Goal: Information Seeking & Learning: Learn about a topic

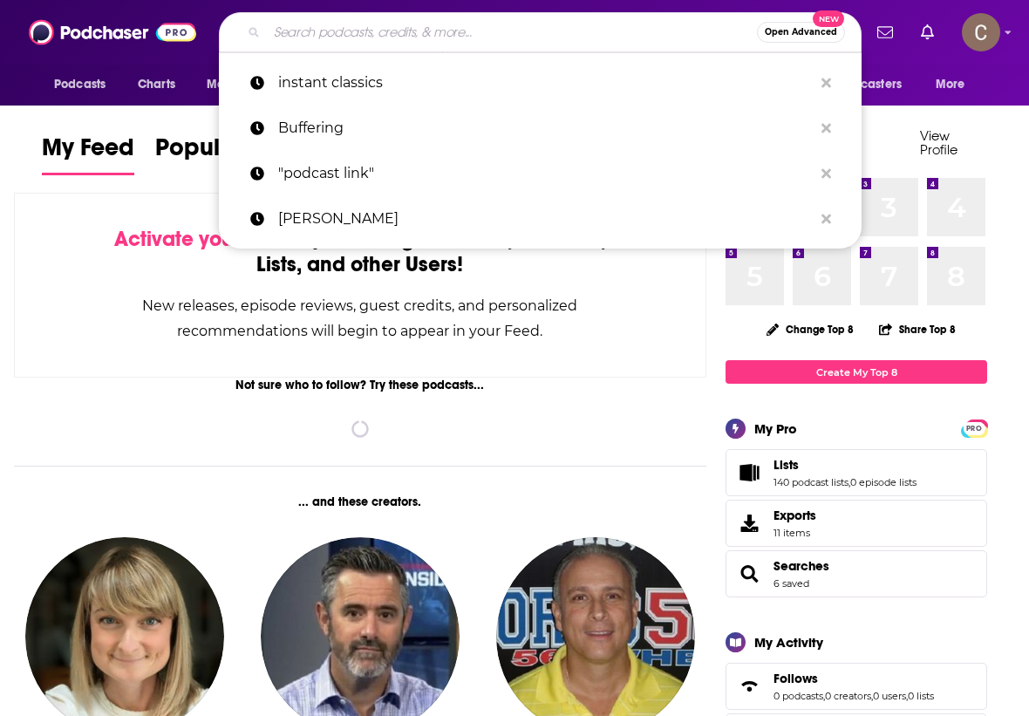
click at [597, 31] on input "Search podcasts, credits, & more..." at bounding box center [512, 32] width 490 height 28
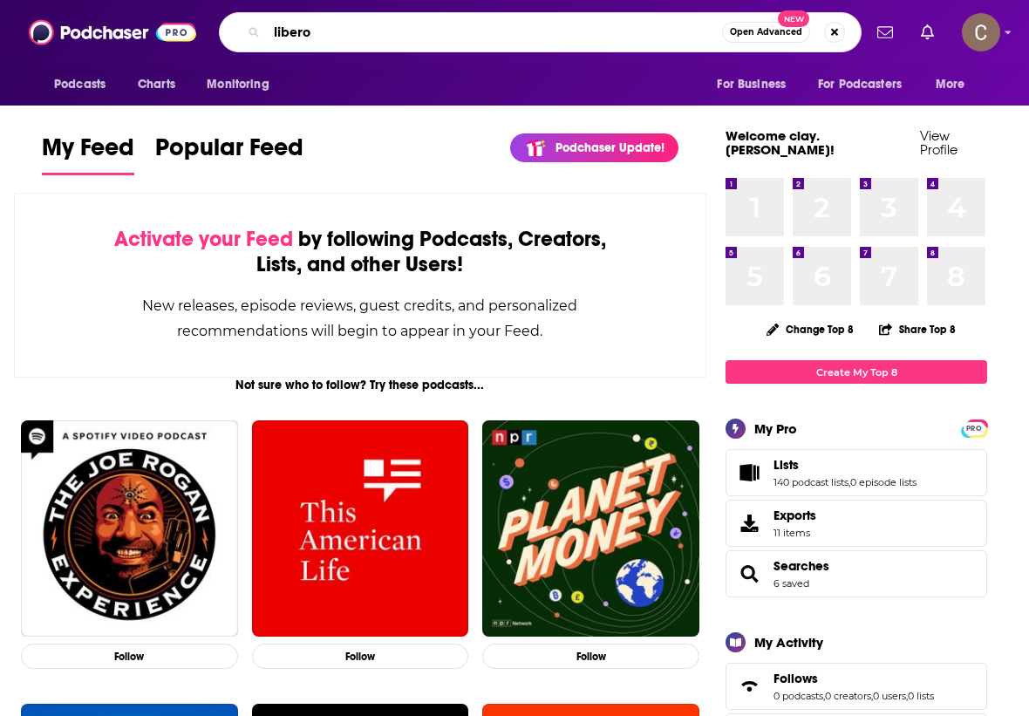
type input "libero"
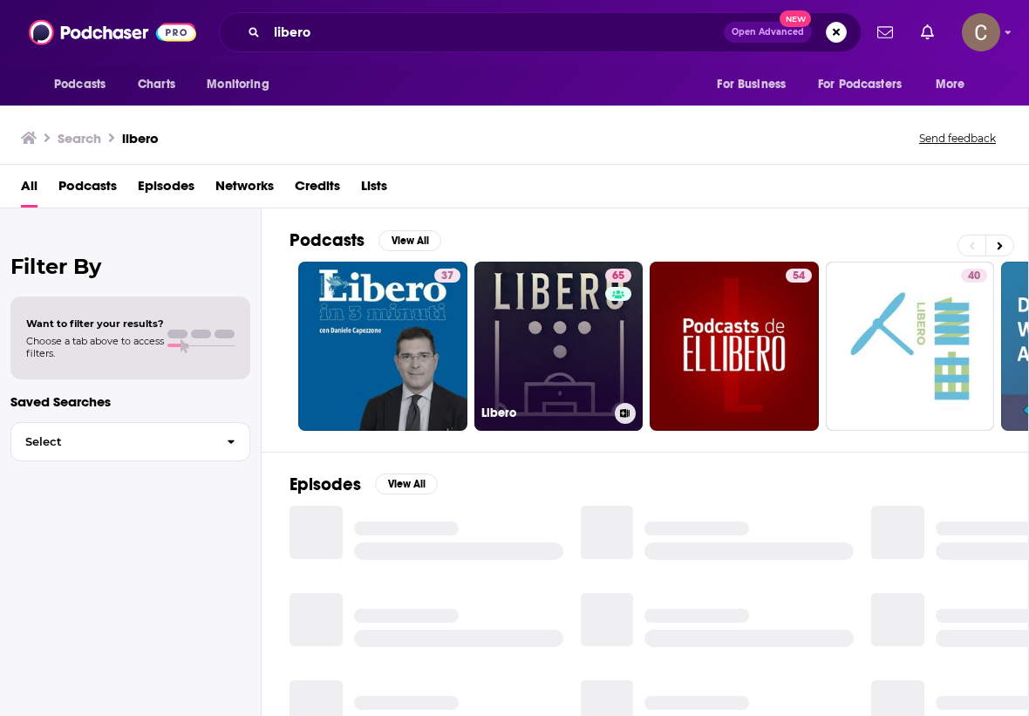
click at [582, 377] on link "65 Libero" at bounding box center [559, 346] width 169 height 169
